Goal: Task Accomplishment & Management: Use online tool/utility

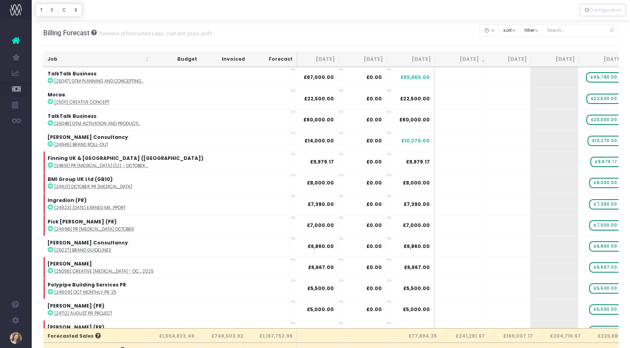
scroll to position [0, 35]
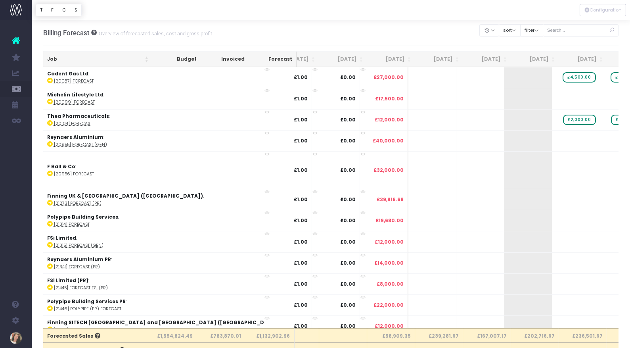
scroll to position [0, 27]
click at [392, 58] on th "[DATE]" at bounding box center [391, 59] width 48 height 15
click at [394, 58] on th "[DATE]" at bounding box center [391, 59] width 48 height 15
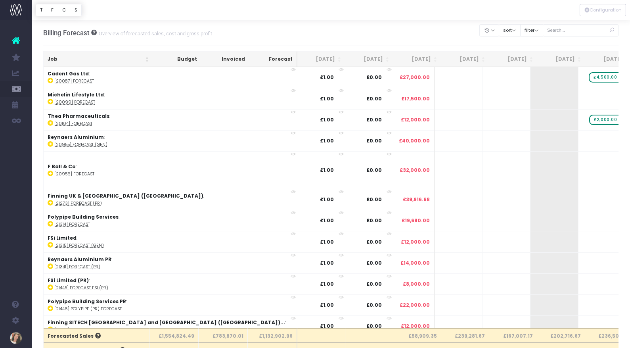
click at [419, 59] on th "[DATE]" at bounding box center [417, 59] width 48 height 15
click at [420, 59] on th "[DATE]" at bounding box center [417, 59] width 48 height 15
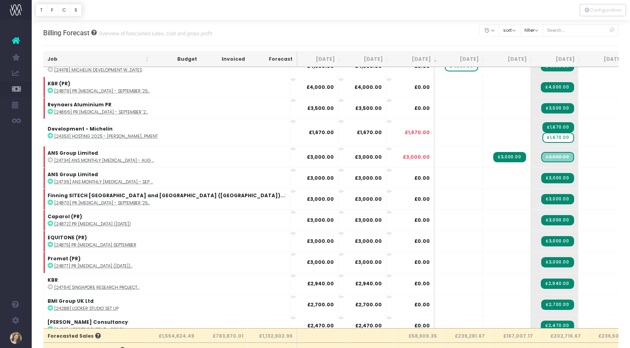
scroll to position [542, 0]
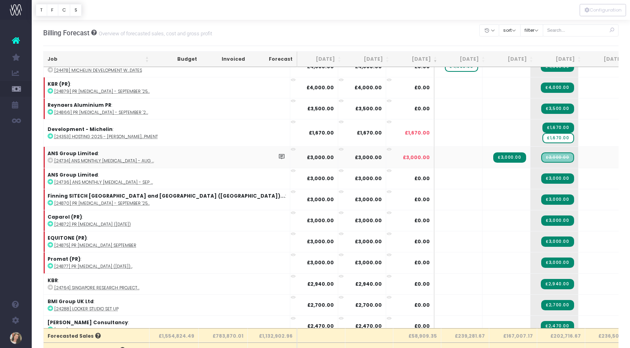
click at [541, 155] on span "£3,000.00" at bounding box center [557, 157] width 33 height 10
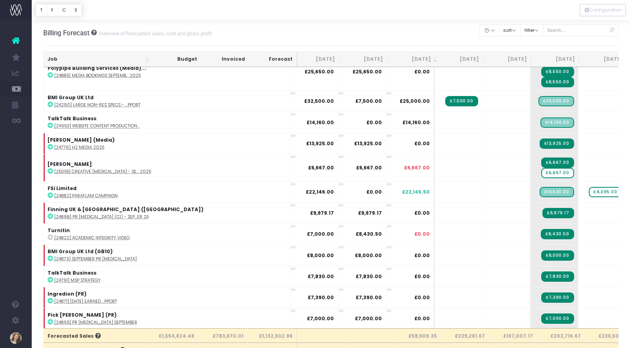
scroll to position [0, 0]
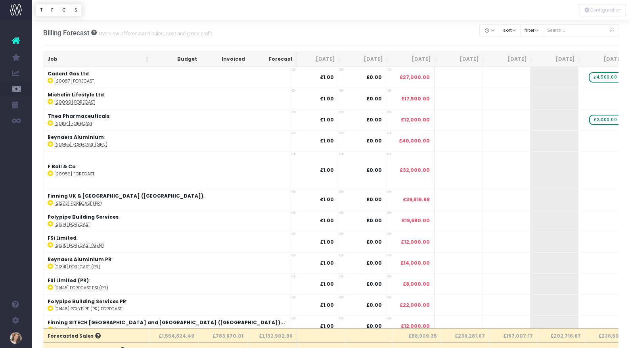
click at [428, 59] on th "[DATE]" at bounding box center [417, 59] width 48 height 15
drag, startPoint x: 416, startPoint y: 59, endPoint x: 422, endPoint y: 59, distance: 5.9
click at [416, 59] on th "[DATE]" at bounding box center [417, 59] width 48 height 15
click at [423, 59] on th "[DATE]" at bounding box center [417, 59] width 48 height 15
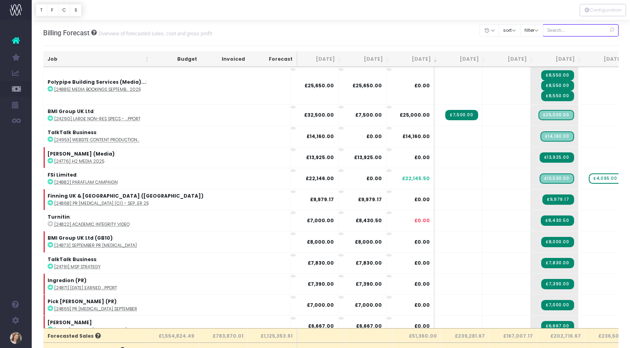
click at [580, 34] on input "text" at bounding box center [581, 30] width 76 height 12
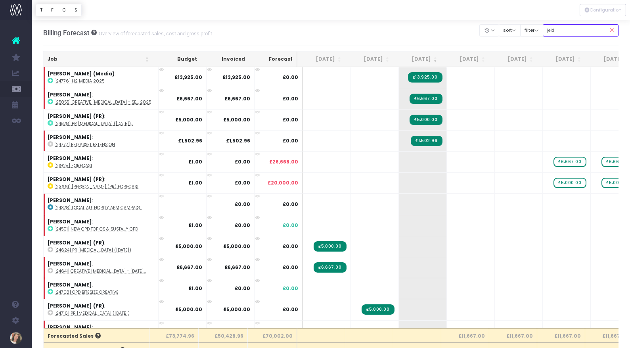
type input "jeld-wen:"
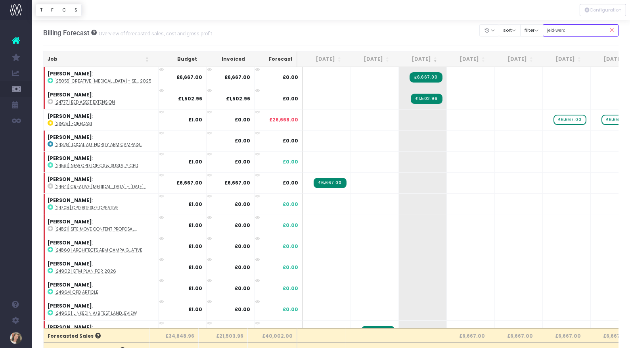
drag, startPoint x: 582, startPoint y: 31, endPoint x: 560, endPoint y: 38, distance: 23.2
click at [553, 30] on input "jeld-wen:" at bounding box center [581, 30] width 76 height 12
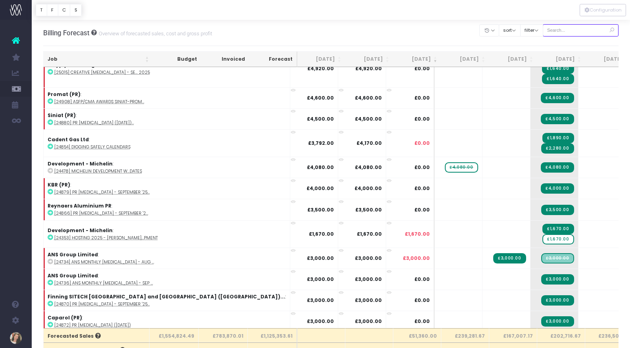
scroll to position [477, 0]
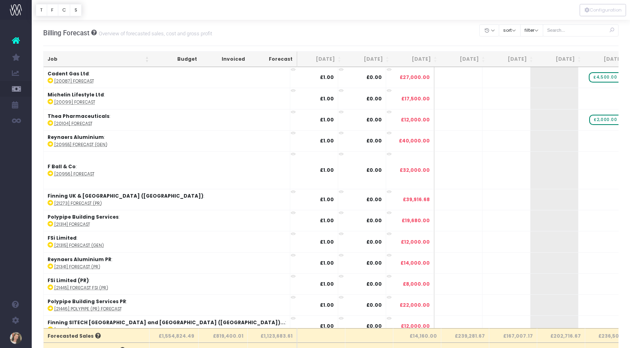
click at [421, 56] on th "[DATE]" at bounding box center [417, 59] width 48 height 15
click at [421, 57] on th "[DATE]" at bounding box center [417, 59] width 48 height 15
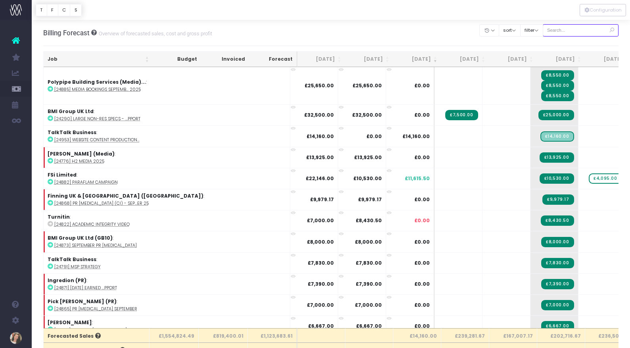
click at [568, 31] on input "text" at bounding box center [581, 30] width 76 height 12
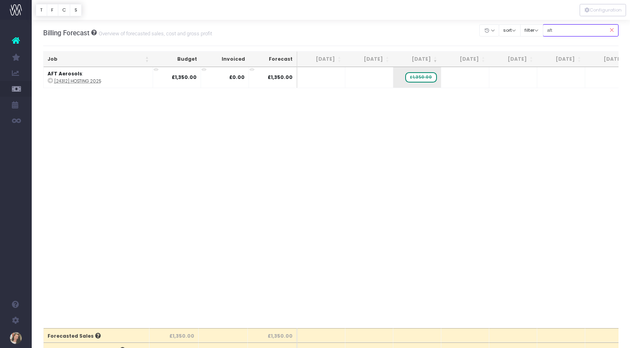
type input "aft"
click at [424, 59] on th "[DATE]" at bounding box center [417, 59] width 48 height 15
click at [611, 29] on icon at bounding box center [612, 30] width 14 height 16
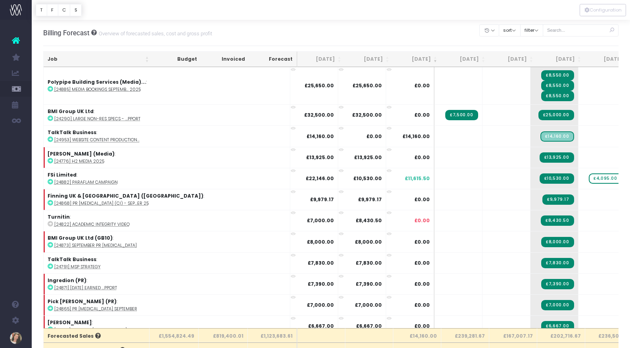
click at [419, 58] on th "[DATE]" at bounding box center [417, 59] width 48 height 15
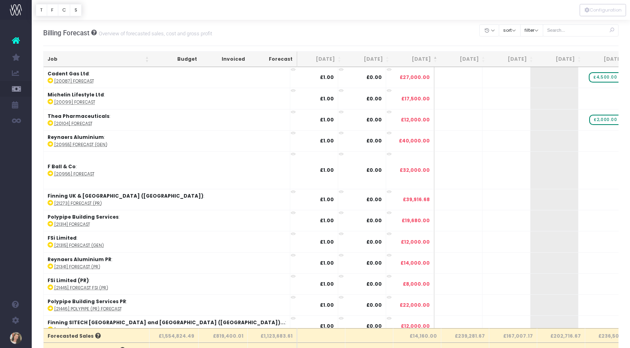
click at [420, 58] on th "[DATE]" at bounding box center [417, 59] width 48 height 15
click at [421, 57] on th "[DATE]" at bounding box center [417, 59] width 48 height 15
click at [423, 57] on th "[DATE]" at bounding box center [417, 59] width 48 height 15
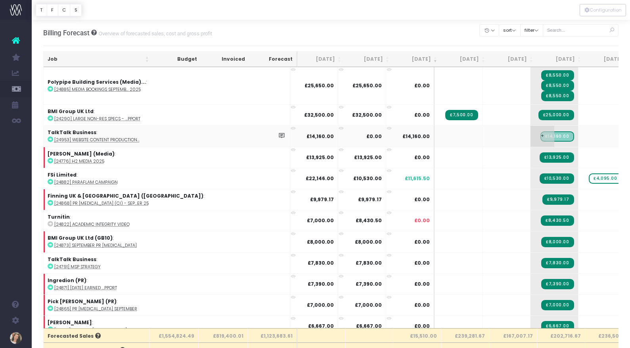
click at [540, 136] on span "£14,160.00" at bounding box center [557, 136] width 34 height 10
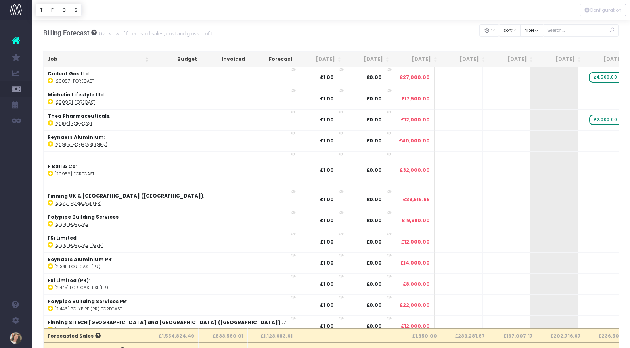
click at [423, 59] on th "[DATE]" at bounding box center [417, 59] width 48 height 15
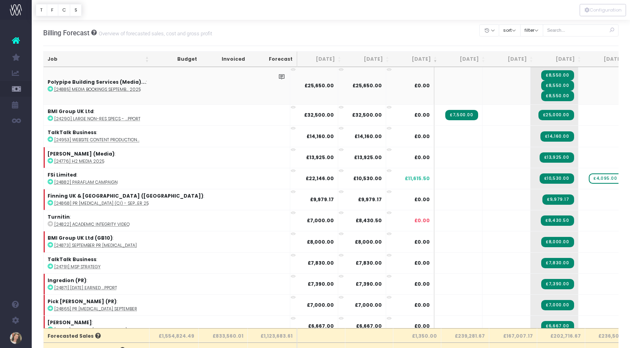
click at [50, 88] on icon at bounding box center [51, 89] width 6 height 6
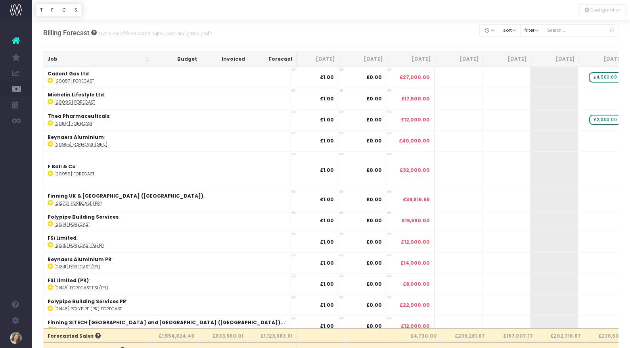
click at [416, 57] on th "[DATE]" at bounding box center [417, 59] width 48 height 15
click at [419, 57] on th "[DATE]" at bounding box center [417, 59] width 48 height 15
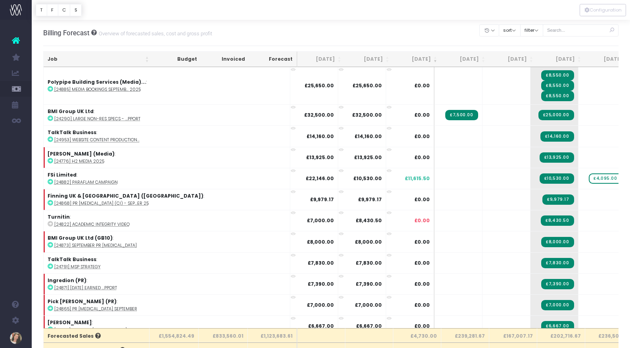
drag, startPoint x: 422, startPoint y: 61, endPoint x: 428, endPoint y: 60, distance: 6.0
click at [422, 61] on th "[DATE]" at bounding box center [417, 59] width 48 height 15
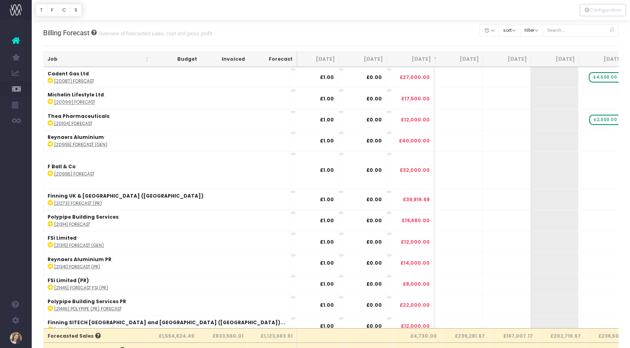
click at [428, 60] on th "[DATE]" at bounding box center [417, 59] width 48 height 15
click at [415, 58] on th "[DATE]" at bounding box center [417, 59] width 48 height 15
click at [425, 58] on th "[DATE]" at bounding box center [417, 59] width 48 height 15
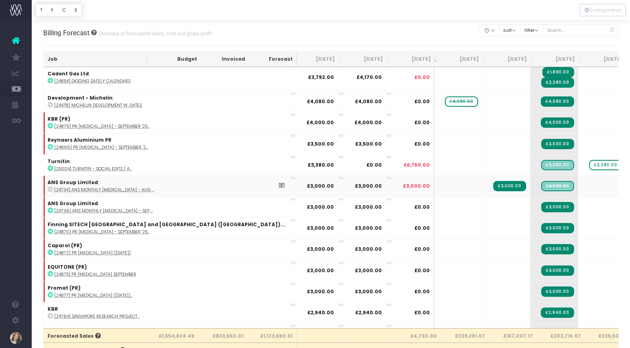
scroll to position [513, 0]
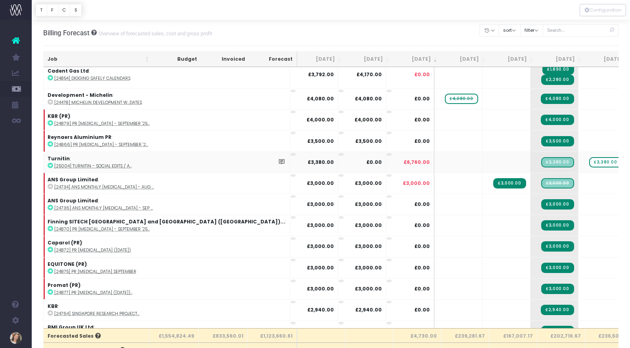
click at [51, 165] on icon at bounding box center [51, 166] width 6 height 6
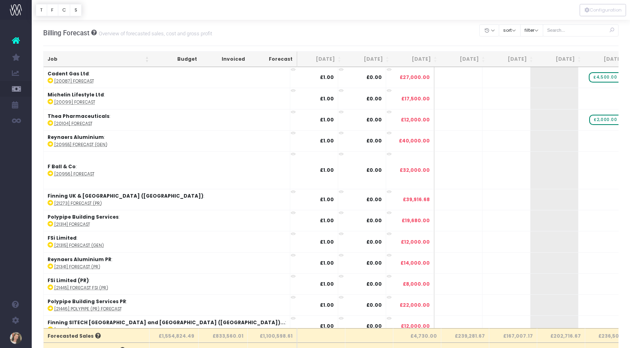
click at [423, 59] on th "[DATE]" at bounding box center [417, 59] width 48 height 15
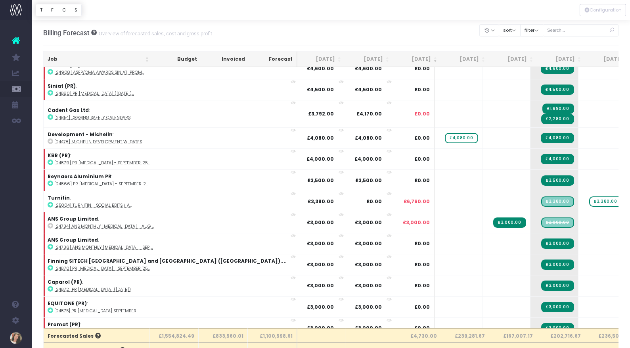
scroll to position [415, 0]
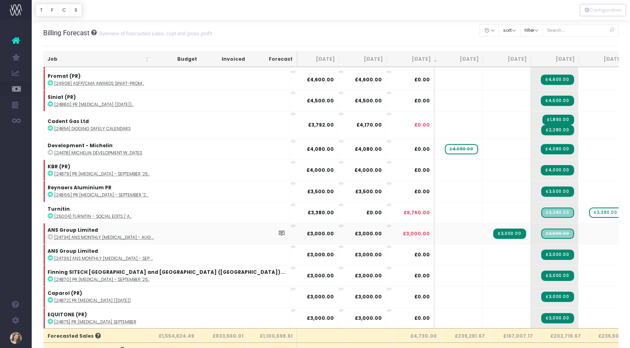
click at [50, 235] on icon at bounding box center [51, 237] width 6 height 6
click at [541, 235] on span "£3,000.00" at bounding box center [557, 233] width 33 height 10
click at [493, 235] on span "£3,000.00" at bounding box center [509, 233] width 33 height 10
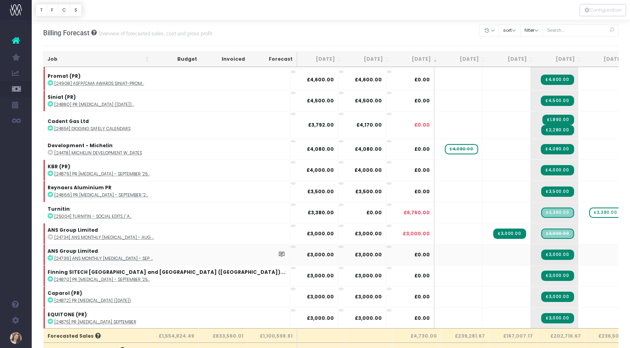
click at [482, 252] on td at bounding box center [506, 254] width 48 height 21
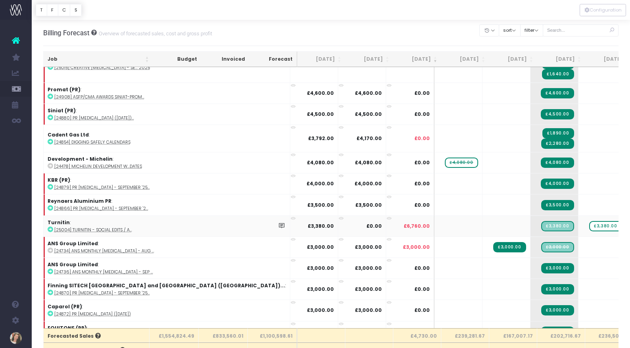
scroll to position [423, 0]
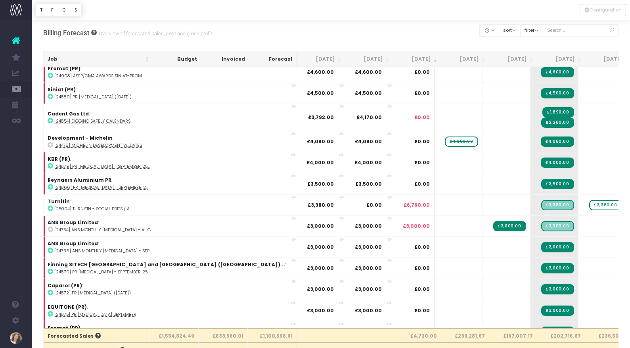
click at [430, 59] on th "[DATE]" at bounding box center [417, 59] width 48 height 15
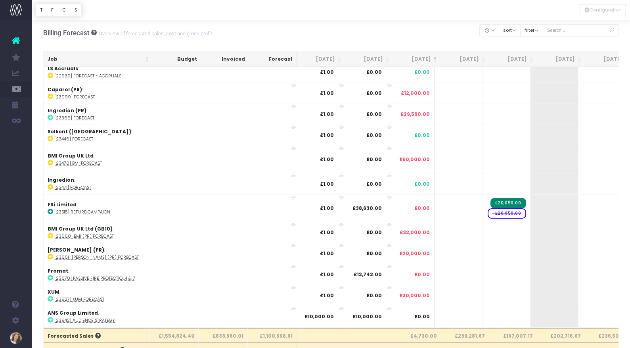
scroll to position [0, 0]
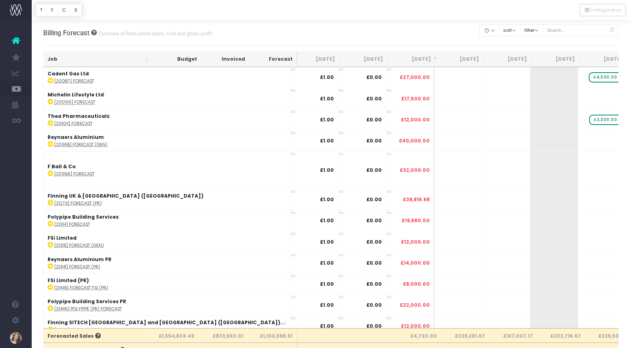
click at [430, 59] on th "[DATE]" at bounding box center [417, 59] width 48 height 15
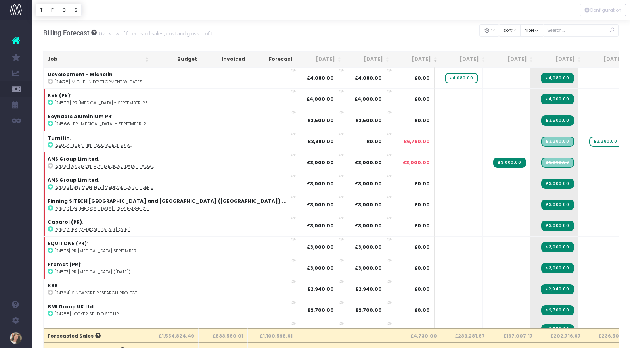
scroll to position [503, 0]
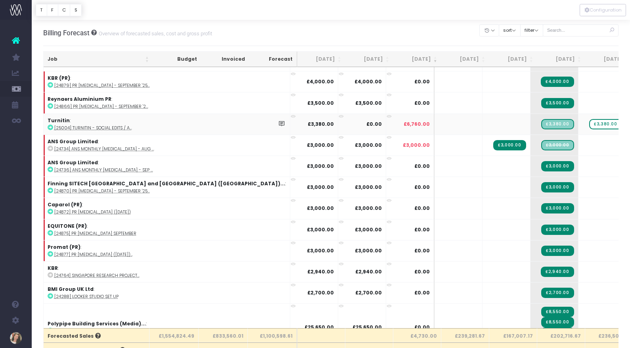
click at [94, 128] on abbr "[25004] Turnitin - Social Edits / A..." at bounding box center [93, 128] width 78 height 6
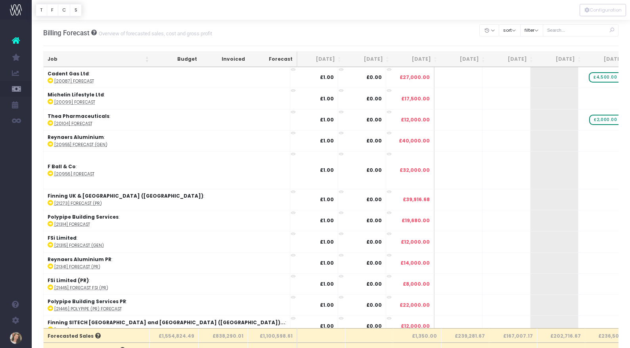
click at [412, 60] on th "[DATE]" at bounding box center [417, 59] width 48 height 15
click at [414, 60] on th "[DATE]" at bounding box center [417, 59] width 48 height 15
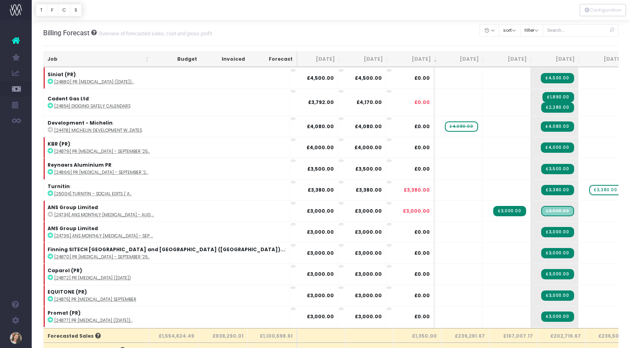
scroll to position [438, 0]
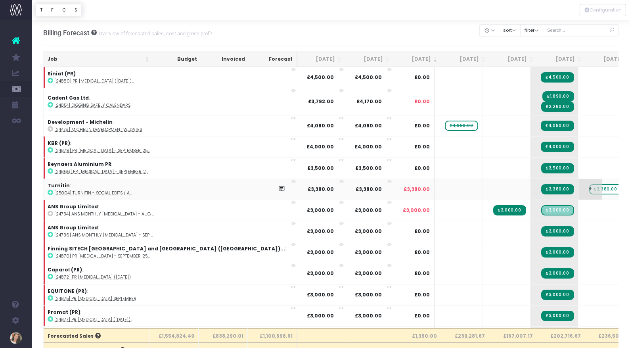
click at [589, 191] on span "£3,380.00" at bounding box center [605, 189] width 33 height 10
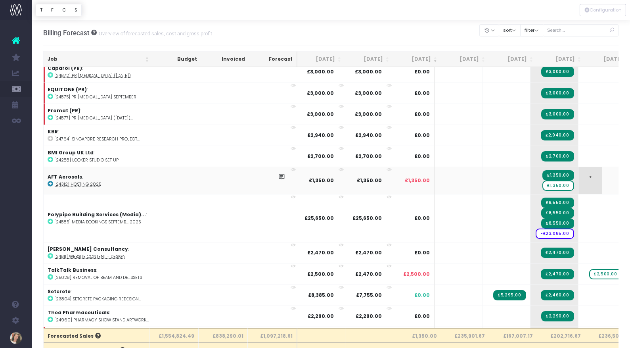
scroll to position [641, 0]
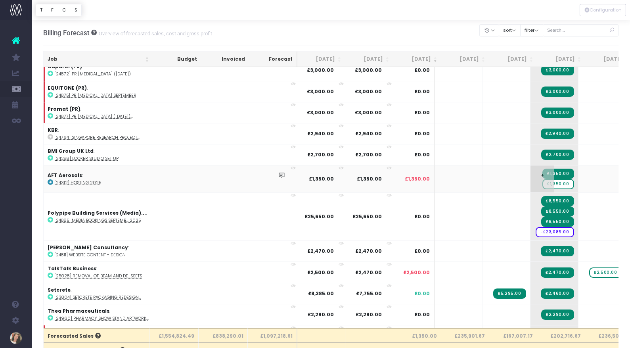
click at [542, 185] on span "£1,350.00" at bounding box center [557, 184] width 31 height 10
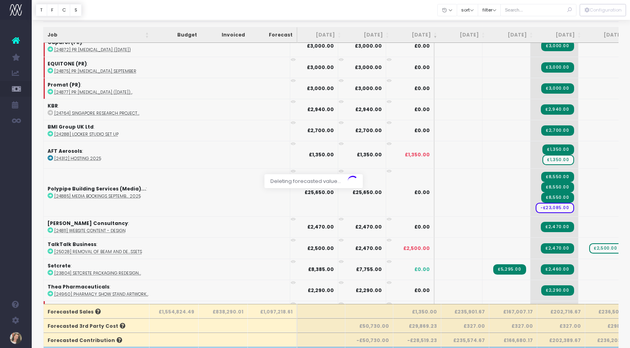
scroll to position [18, 0]
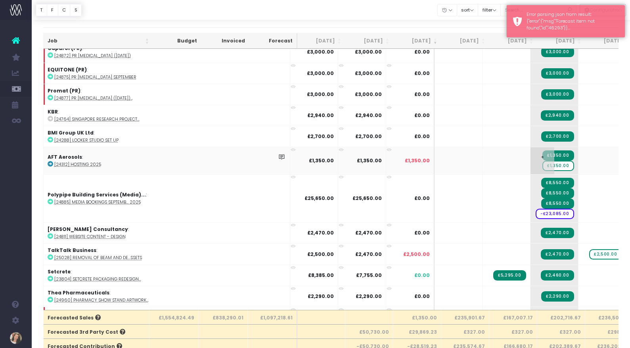
click at [542, 166] on span "£1,350.00" at bounding box center [557, 166] width 31 height 10
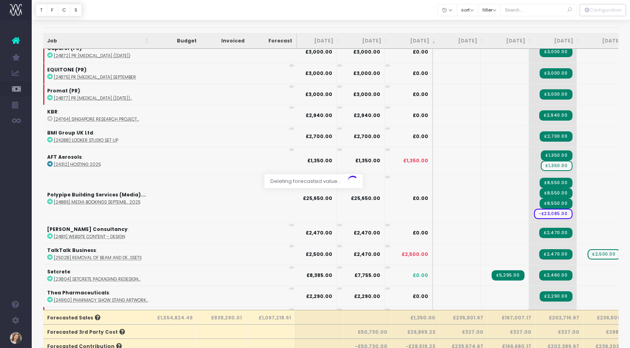
scroll to position [644, 2]
